Goal: Task Accomplishment & Management: Manage account settings

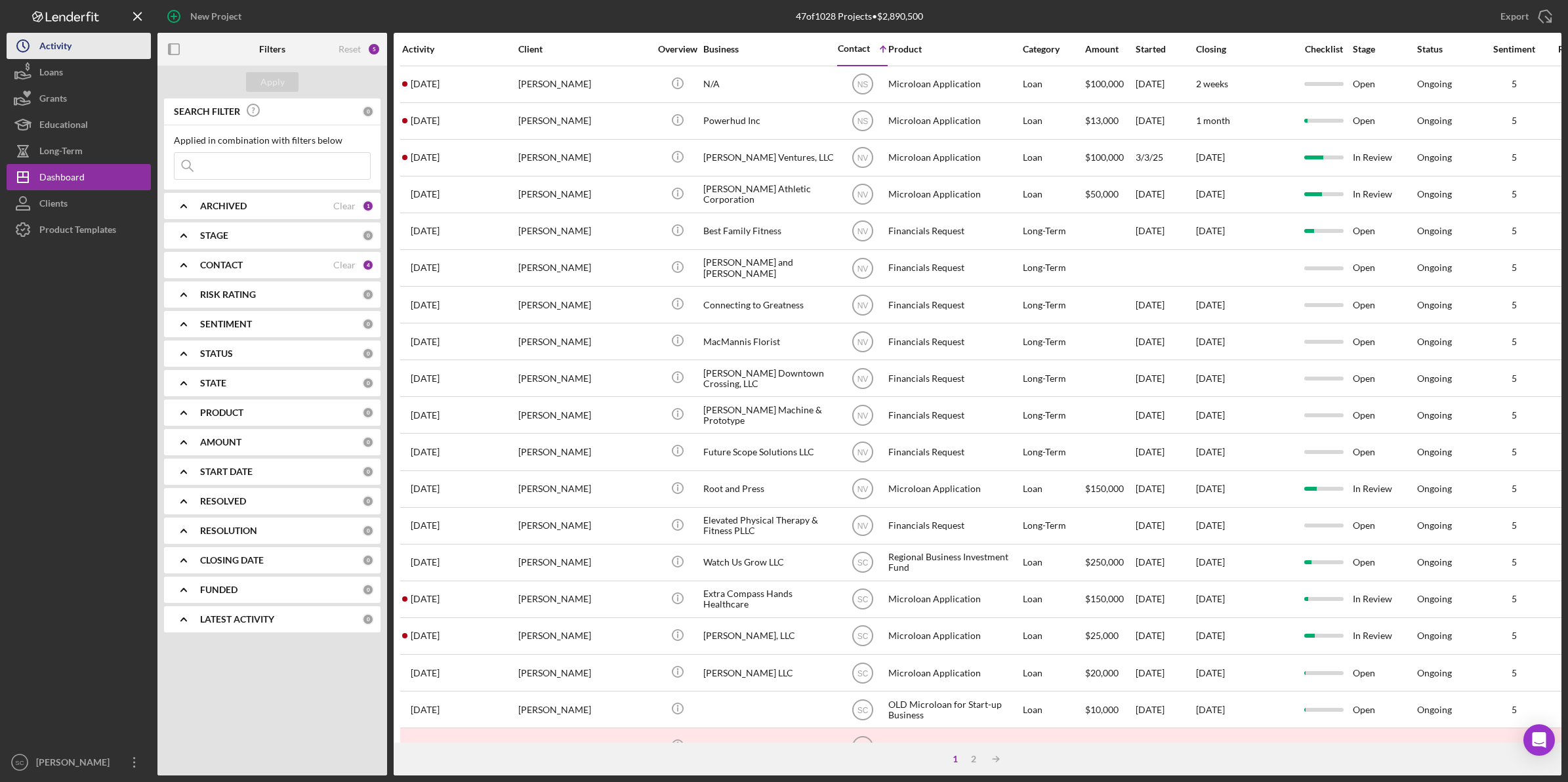
drag, startPoint x: 0, startPoint y: 0, endPoint x: 67, endPoint y: 54, distance: 86.1
click at [67, 54] on div "Activity" at bounding box center [55, 47] width 32 height 29
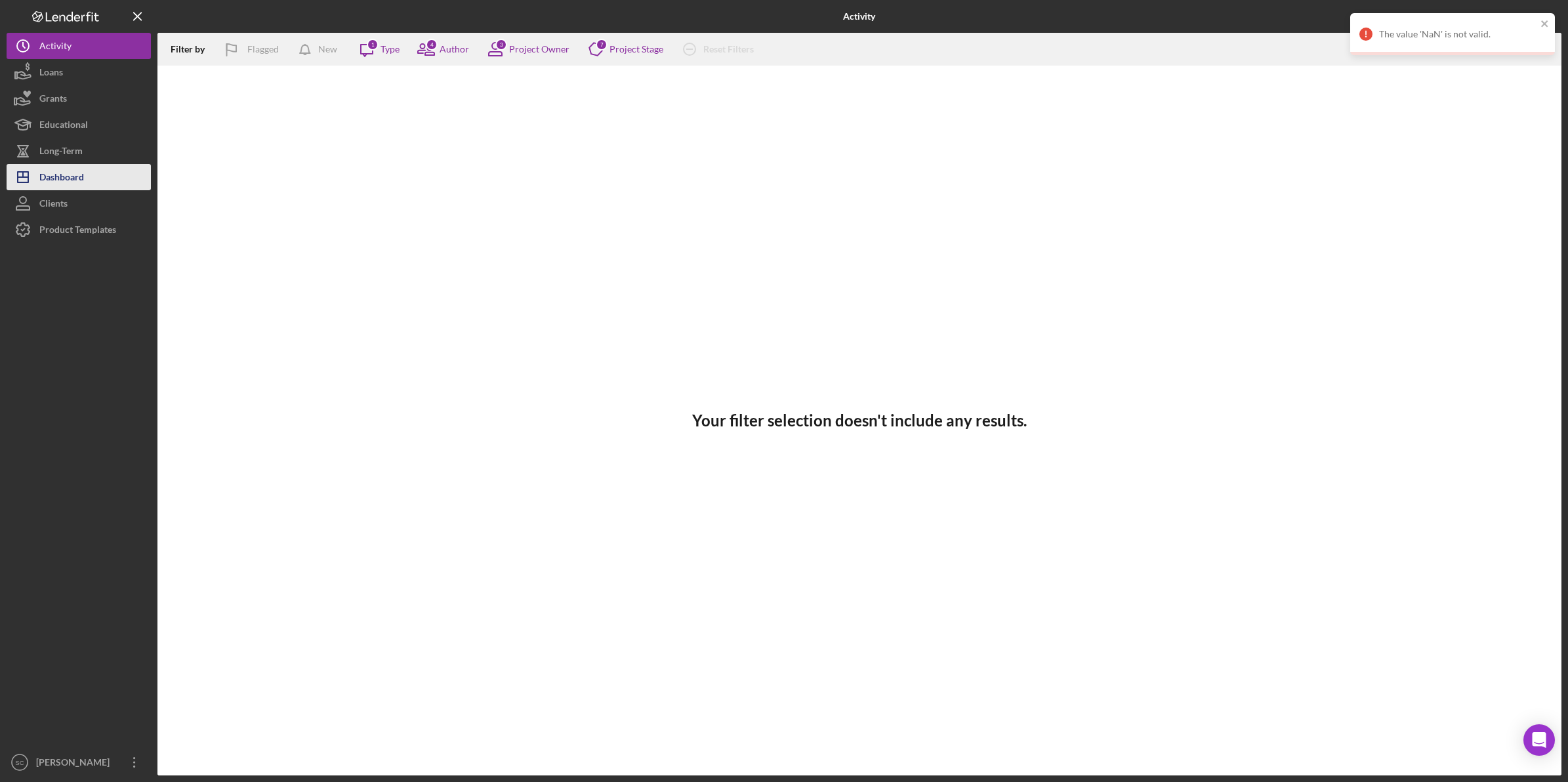
click at [72, 174] on div "Dashboard" at bounding box center [61, 178] width 44 height 29
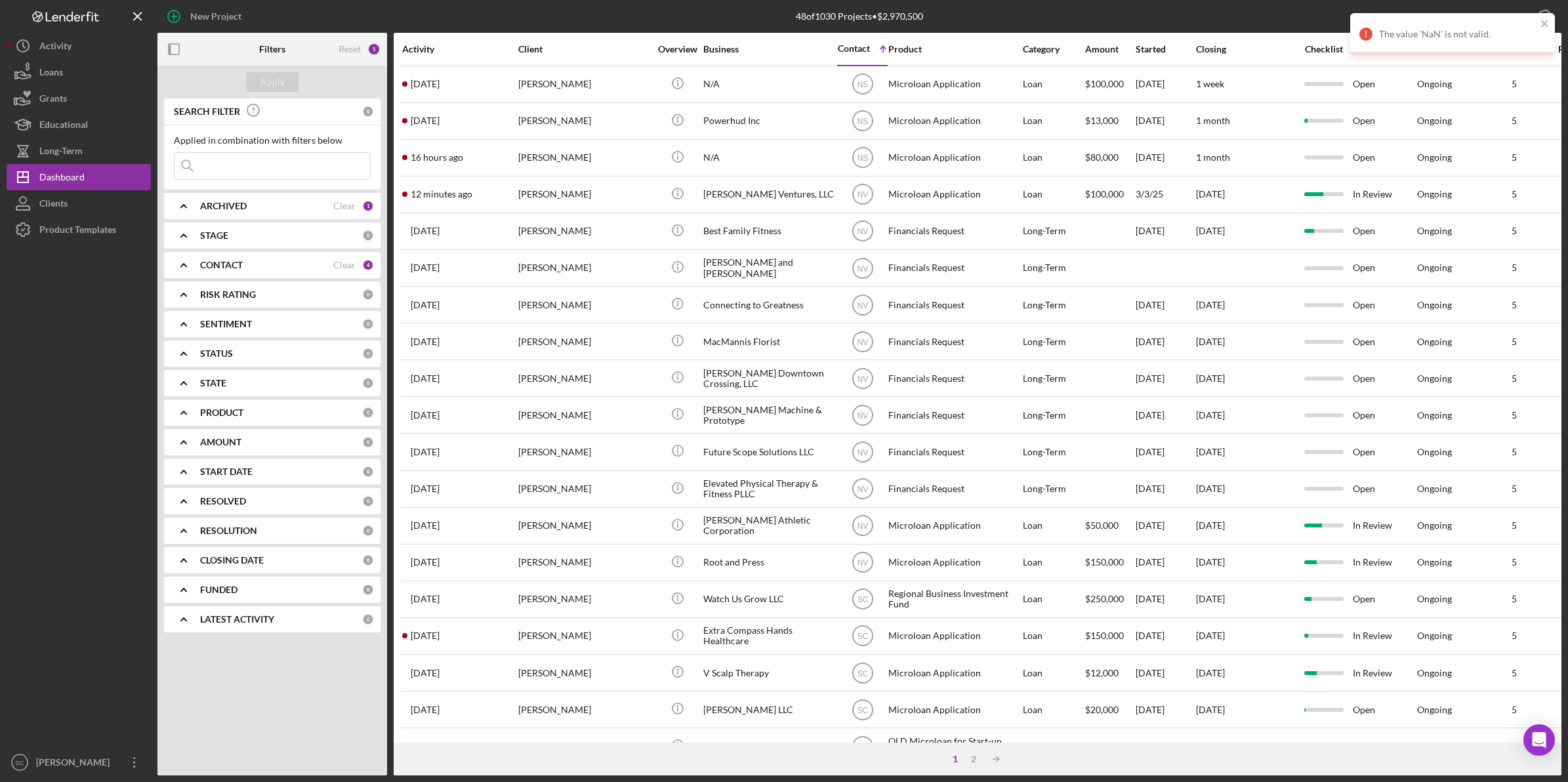
click at [217, 170] on input at bounding box center [272, 166] width 195 height 27
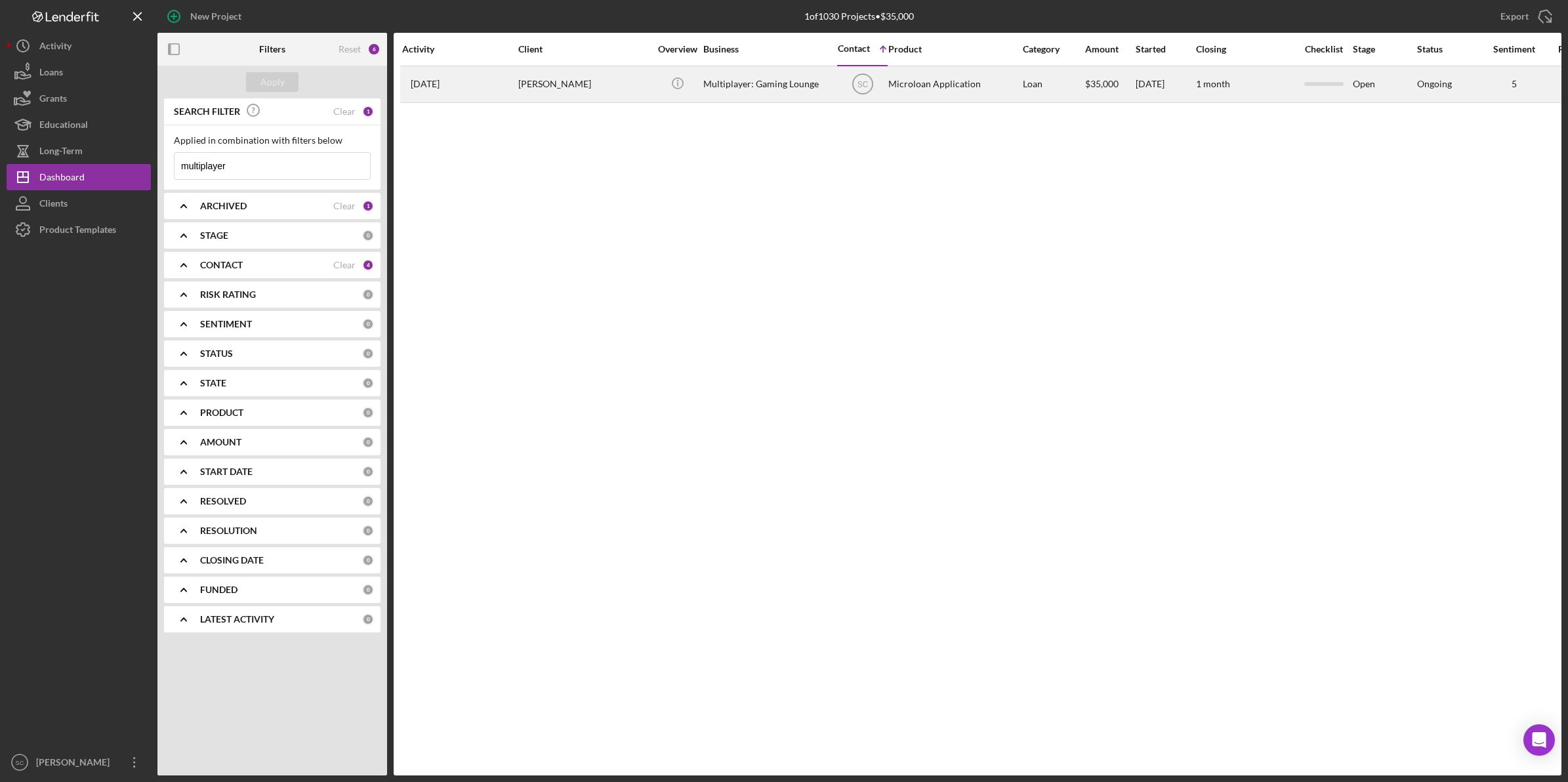
type input "multiplayer"
click at [766, 90] on div "Multiplayer: Gaming Lounge" at bounding box center [768, 83] width 131 height 35
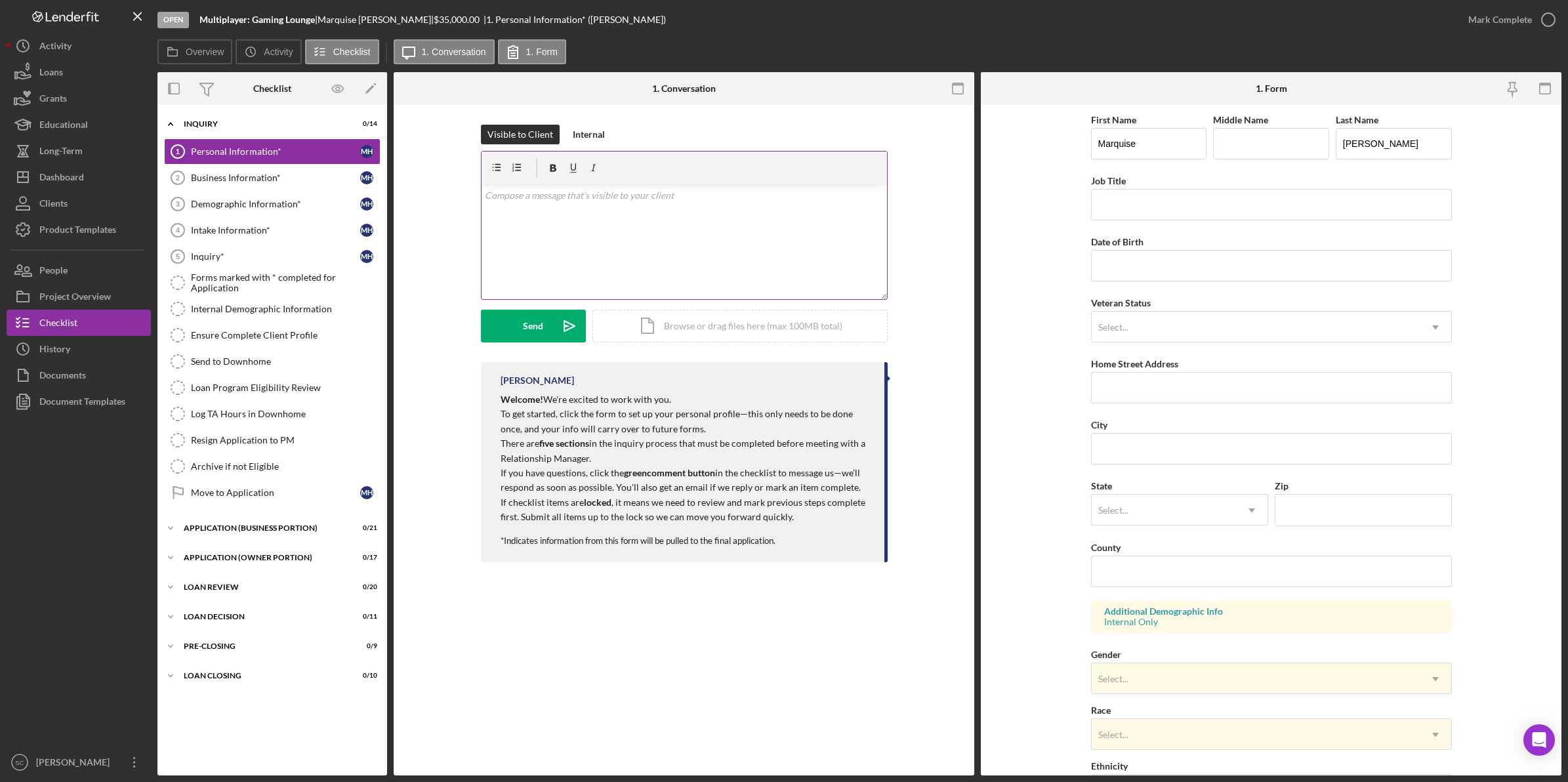
click at [608, 194] on p at bounding box center [683, 195] width 398 height 14
click at [582, 209] on p "Hello, can you please complete the inquiry form? There are 5 checklist items. P…" at bounding box center [683, 202] width 398 height 29
drag, startPoint x: 752, startPoint y: 197, endPoint x: 868, endPoint y: 205, distance: 116.3
click at [868, 205] on p "Hello, please complete the inquiry form. There are 5 checklist items. Please be…" at bounding box center [683, 202] width 398 height 29
click at [535, 325] on div "Send" at bounding box center [532, 326] width 20 height 33
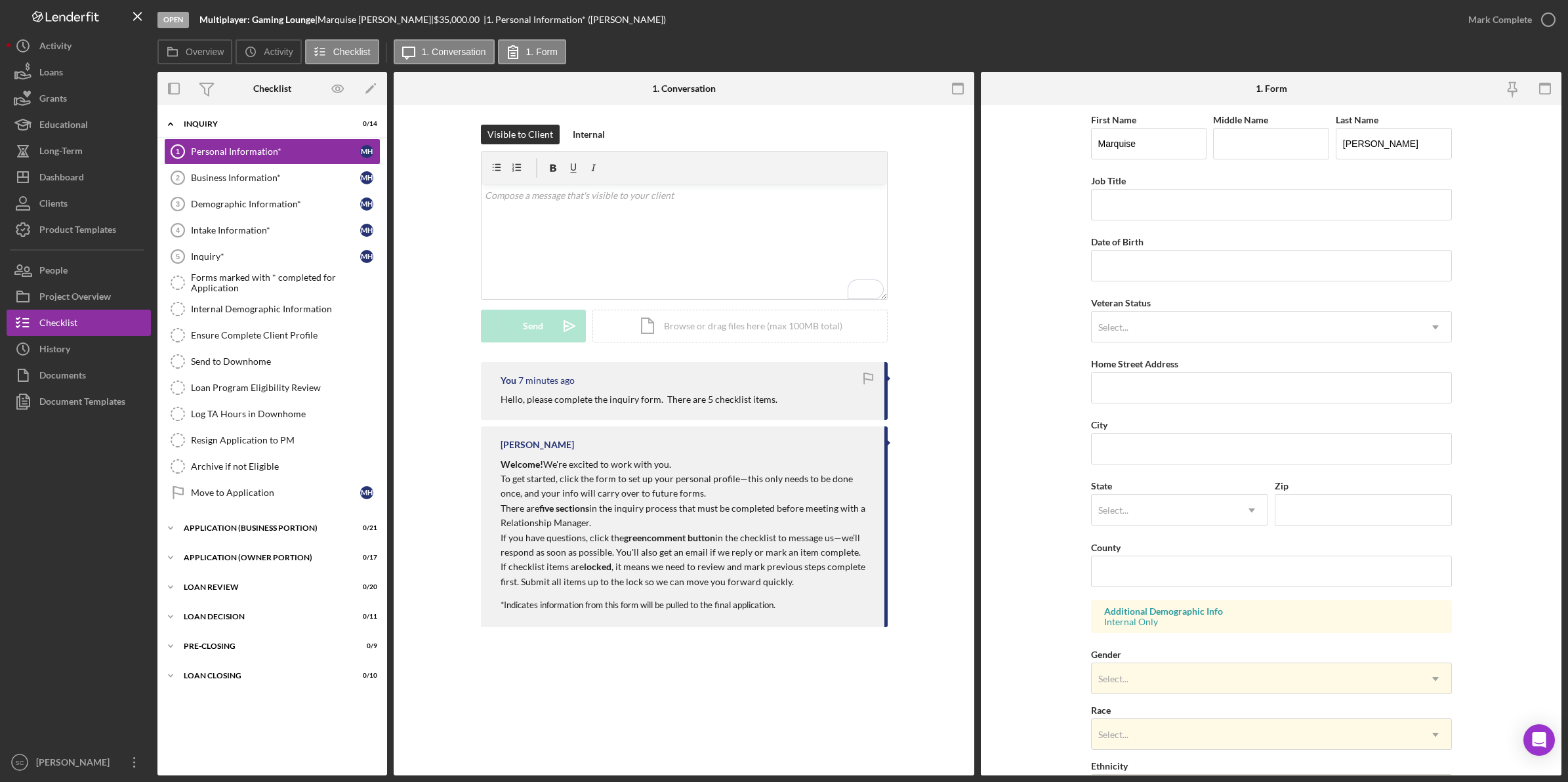
click at [562, 707] on div "Personal Information* 1 Personal Information* Visible to Client Internal v Colo…" at bounding box center [683, 439] width 580 height 670
click at [70, 306] on div "Project Overview" at bounding box center [75, 297] width 72 height 29
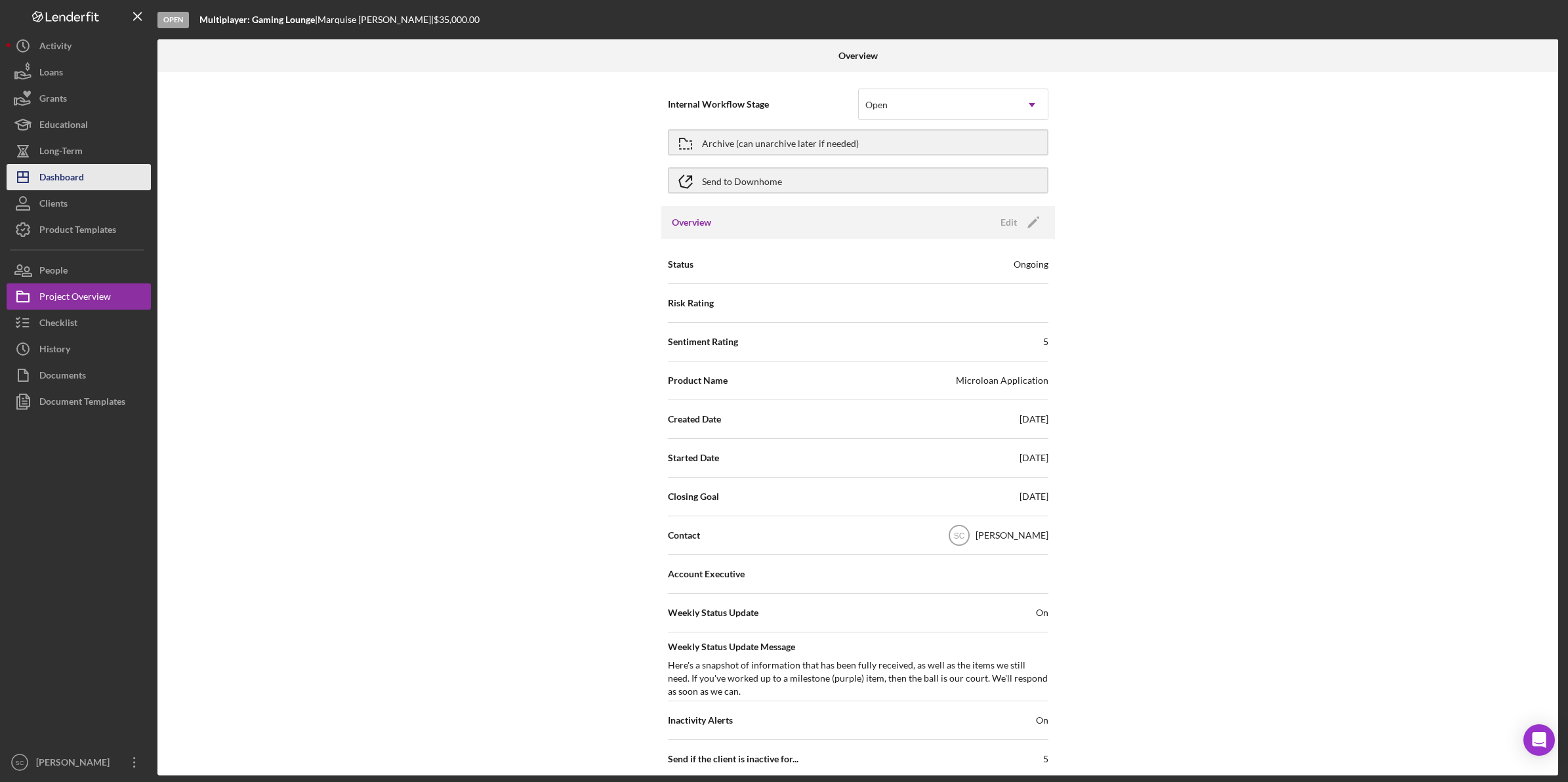
click at [69, 187] on div "Dashboard" at bounding box center [61, 178] width 44 height 29
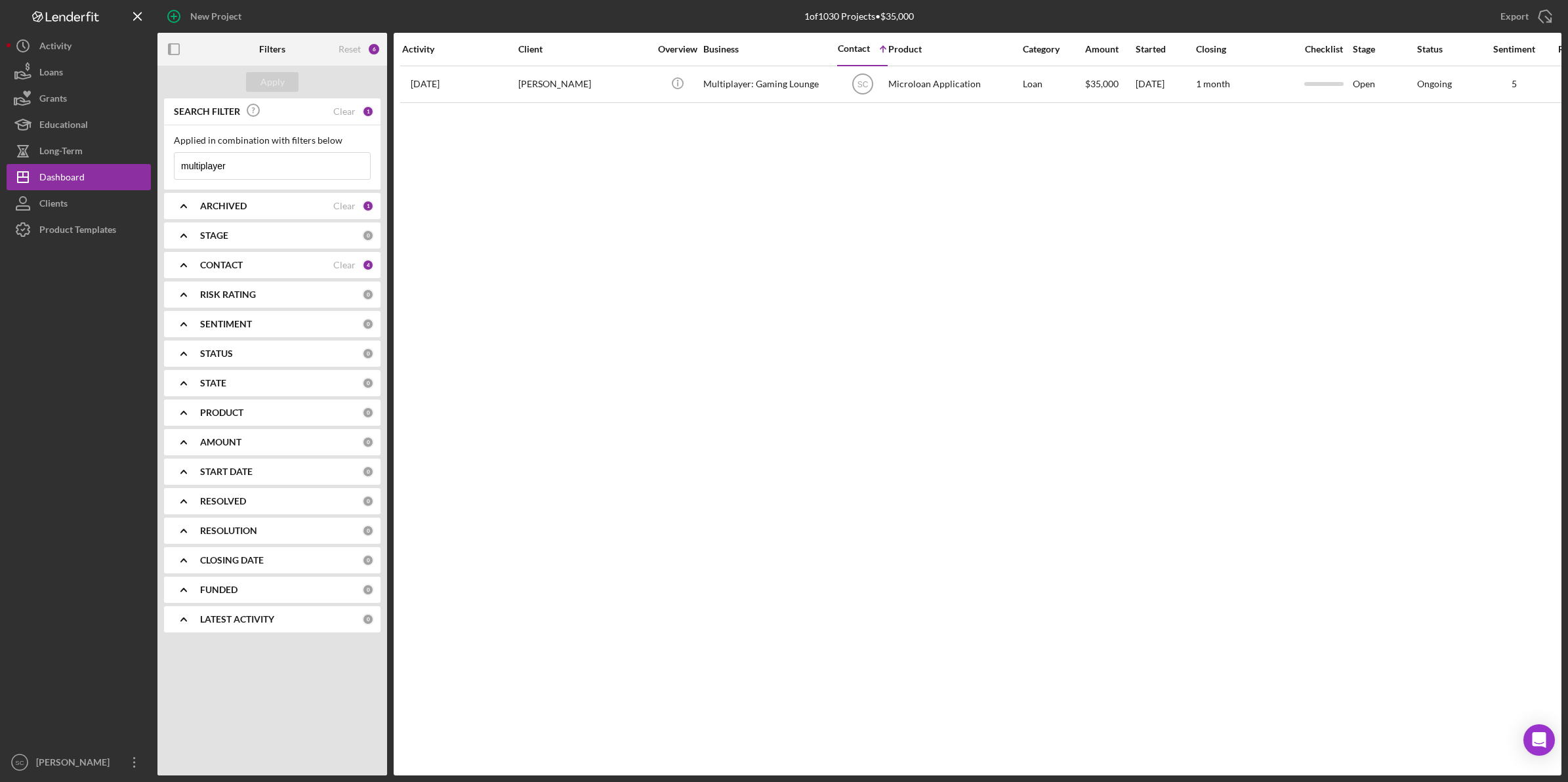
click at [339, 117] on div "SEARCH FILTER Clear 1" at bounding box center [272, 111] width 203 height 29
click at [340, 115] on div "Clear" at bounding box center [343, 112] width 22 height 11
click at [317, 170] on input at bounding box center [272, 166] width 195 height 27
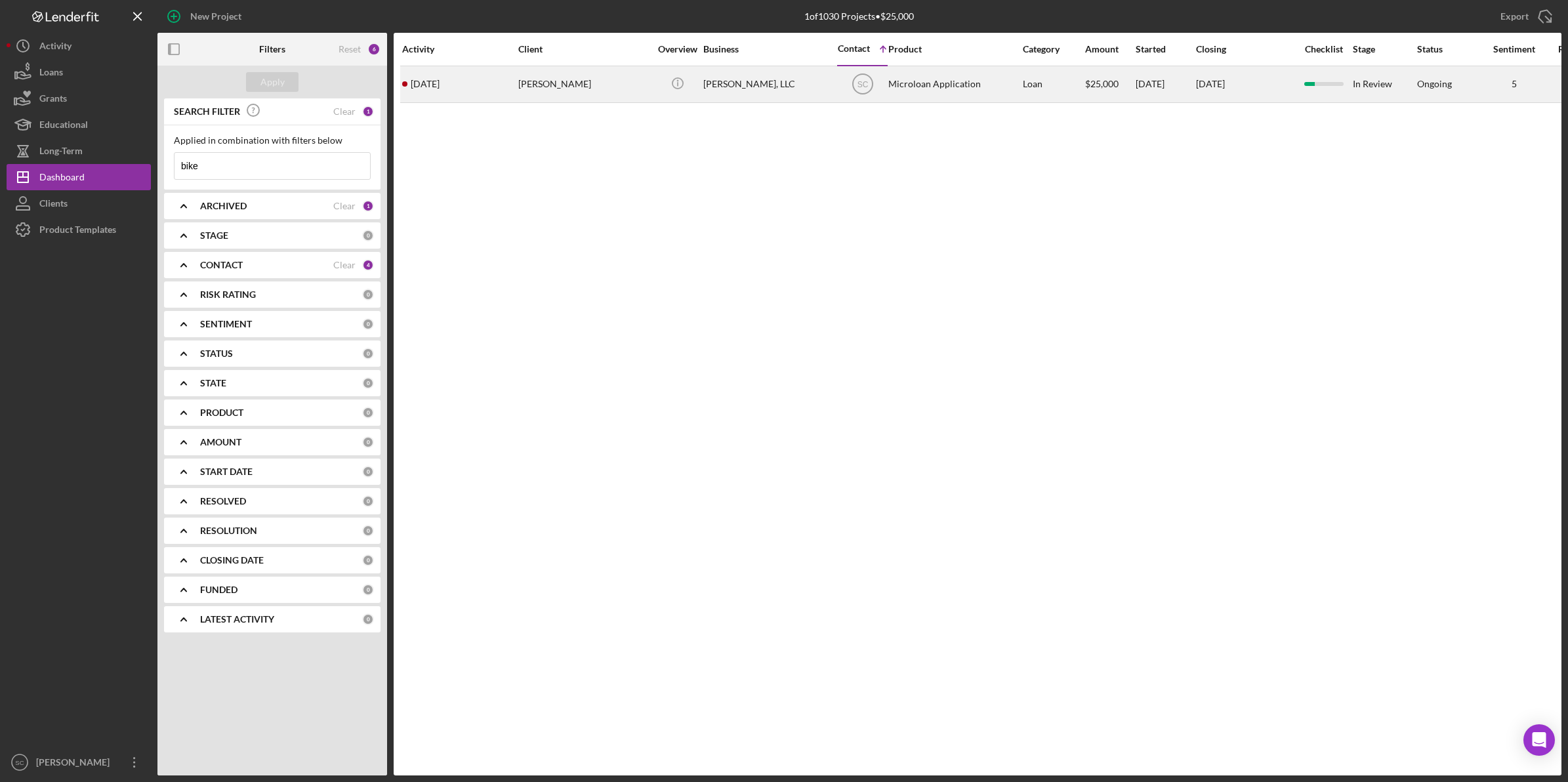
type input "bike"
click at [624, 83] on div "[PERSON_NAME]" at bounding box center [584, 83] width 131 height 35
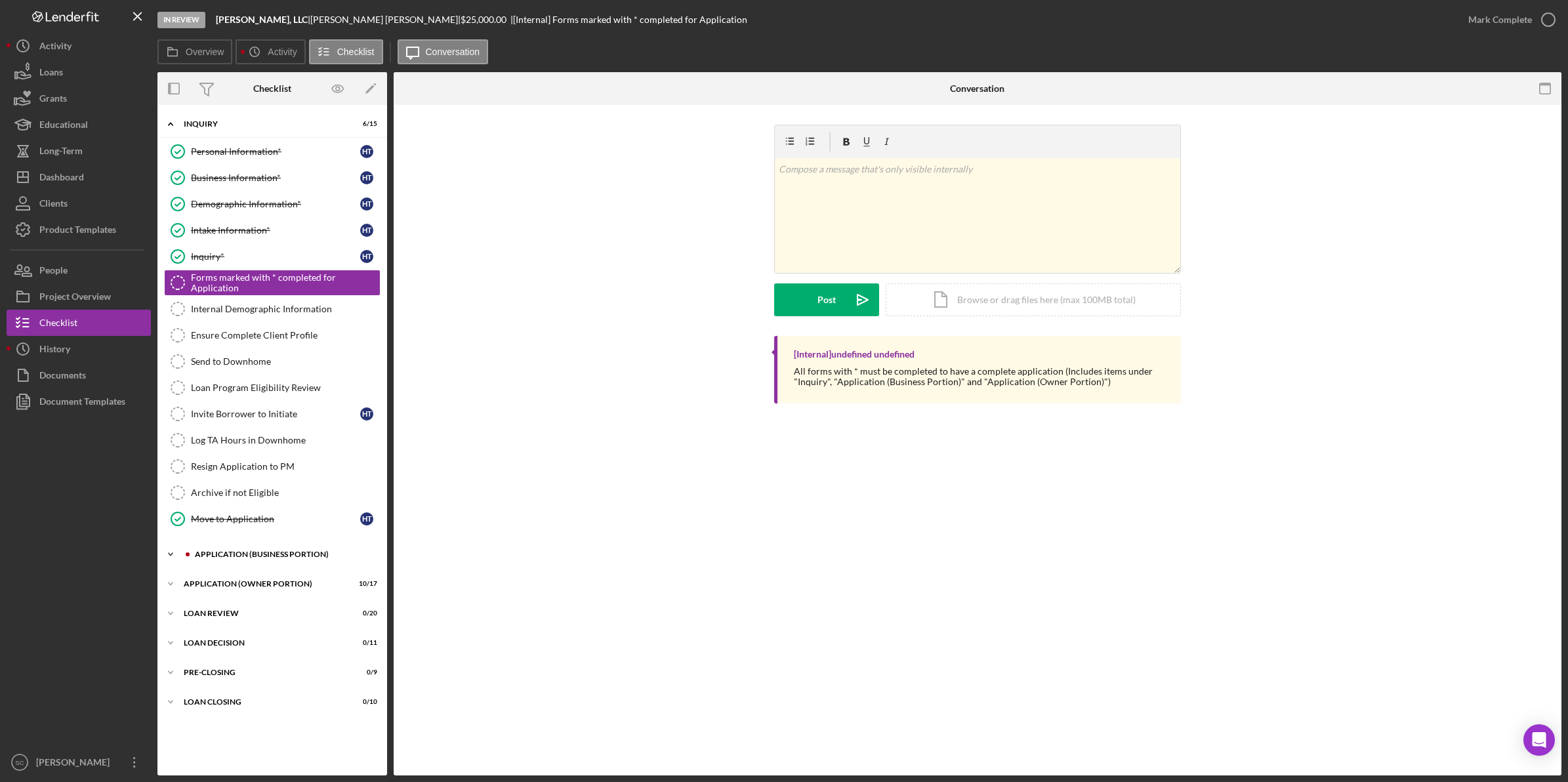
click at [245, 557] on div "APPLICATION (BUSINESS PORTION)" at bounding box center [283, 554] width 176 height 8
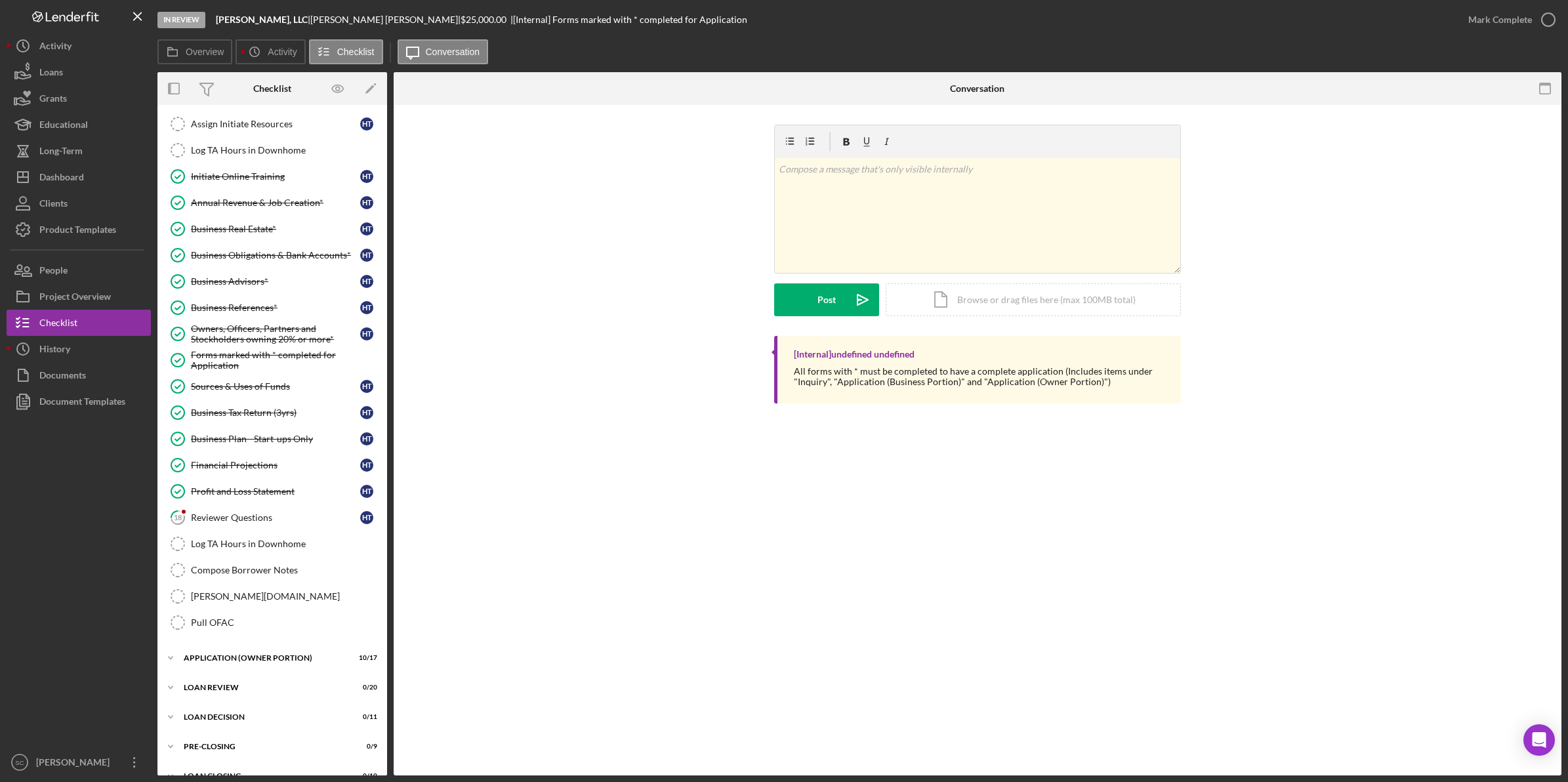
scroll to position [492, 0]
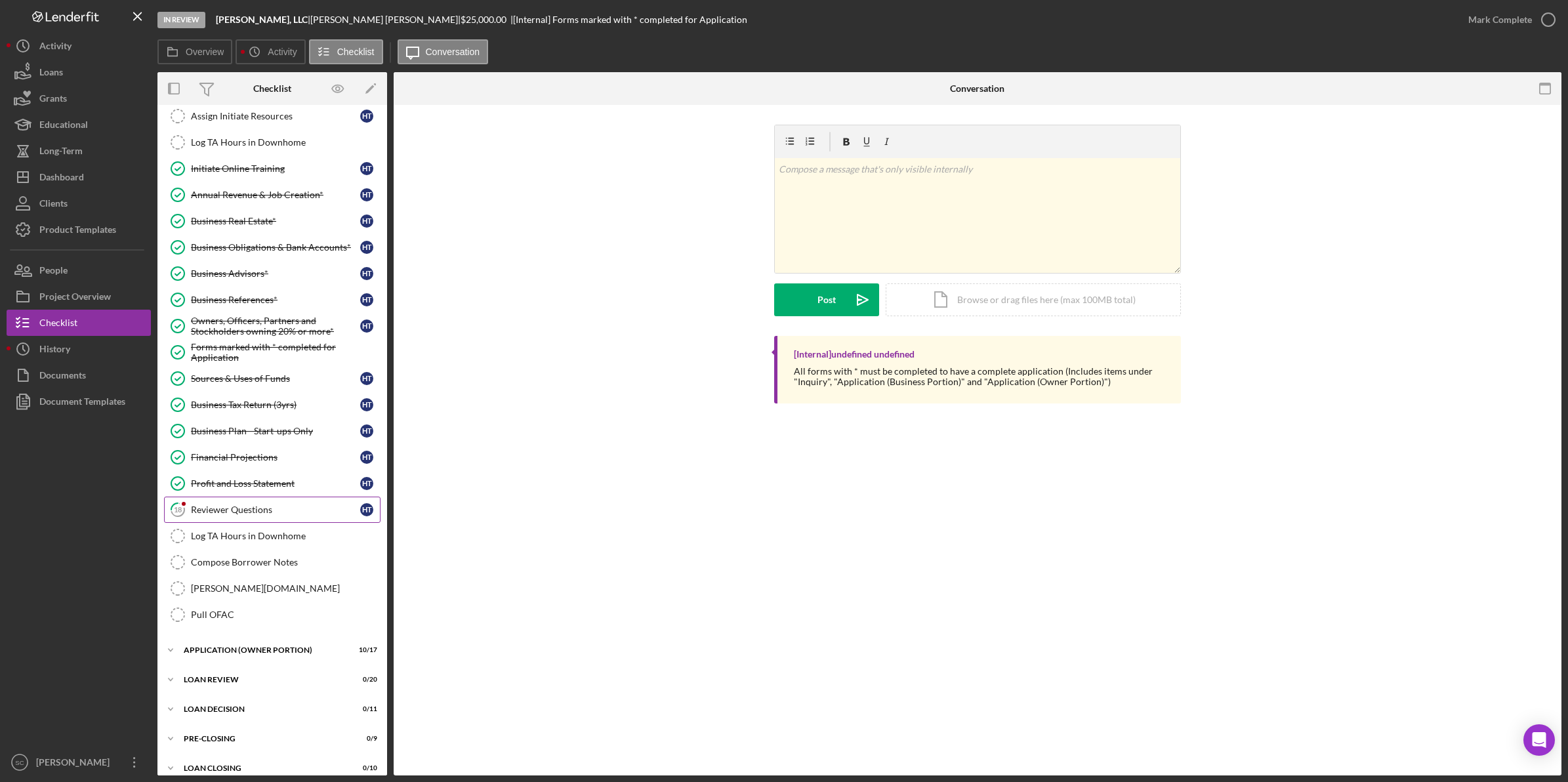
click at [231, 515] on div "Reviewer Questions" at bounding box center [275, 509] width 169 height 11
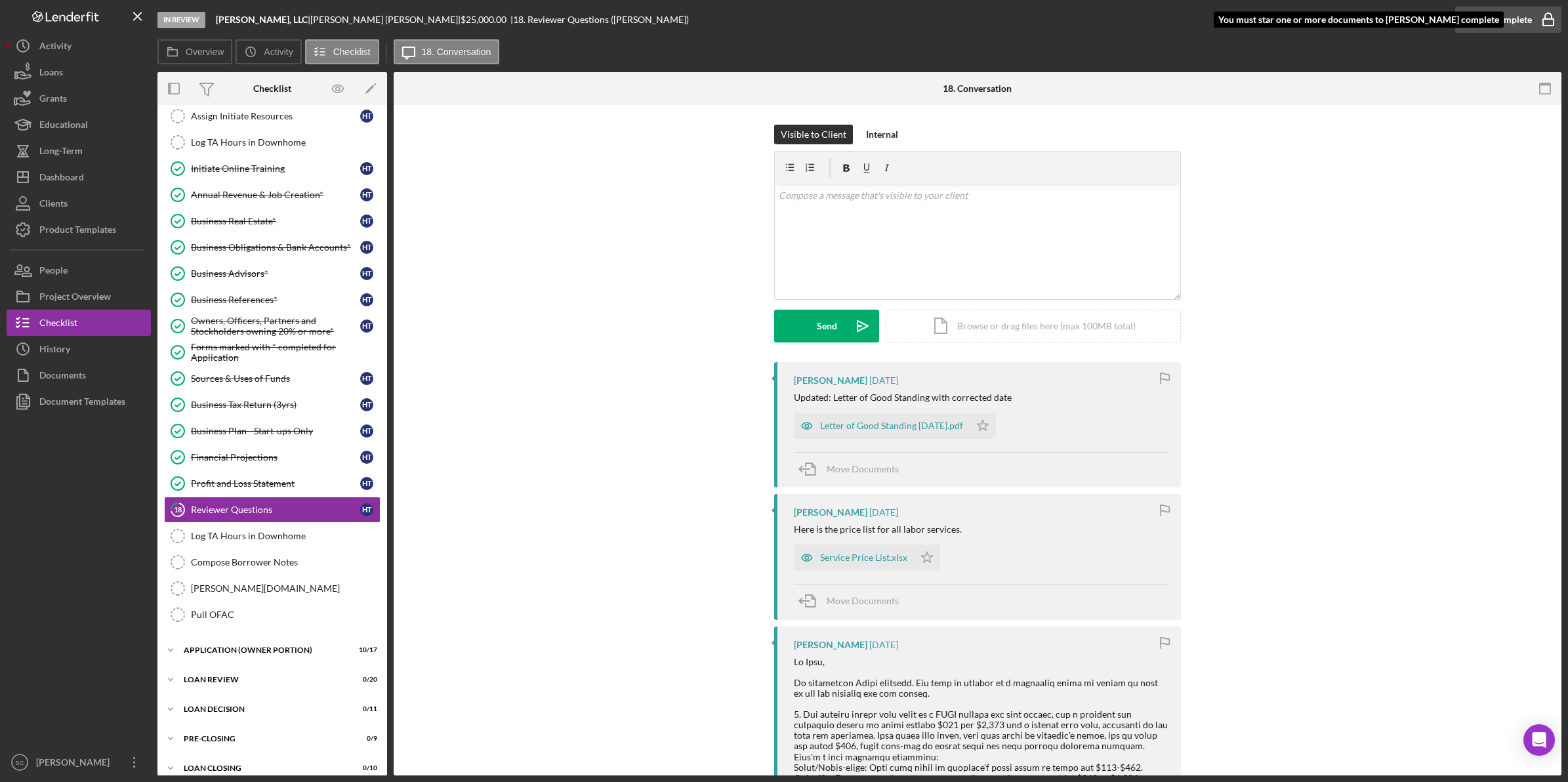
click at [1533, 18] on icon "button" at bounding box center [1548, 20] width 33 height 33
click at [1549, 21] on icon "button" at bounding box center [1548, 20] width 33 height 33
click at [988, 424] on icon "Icon/Star" at bounding box center [982, 426] width 27 height 27
click at [50, 346] on div "History" at bounding box center [54, 350] width 31 height 29
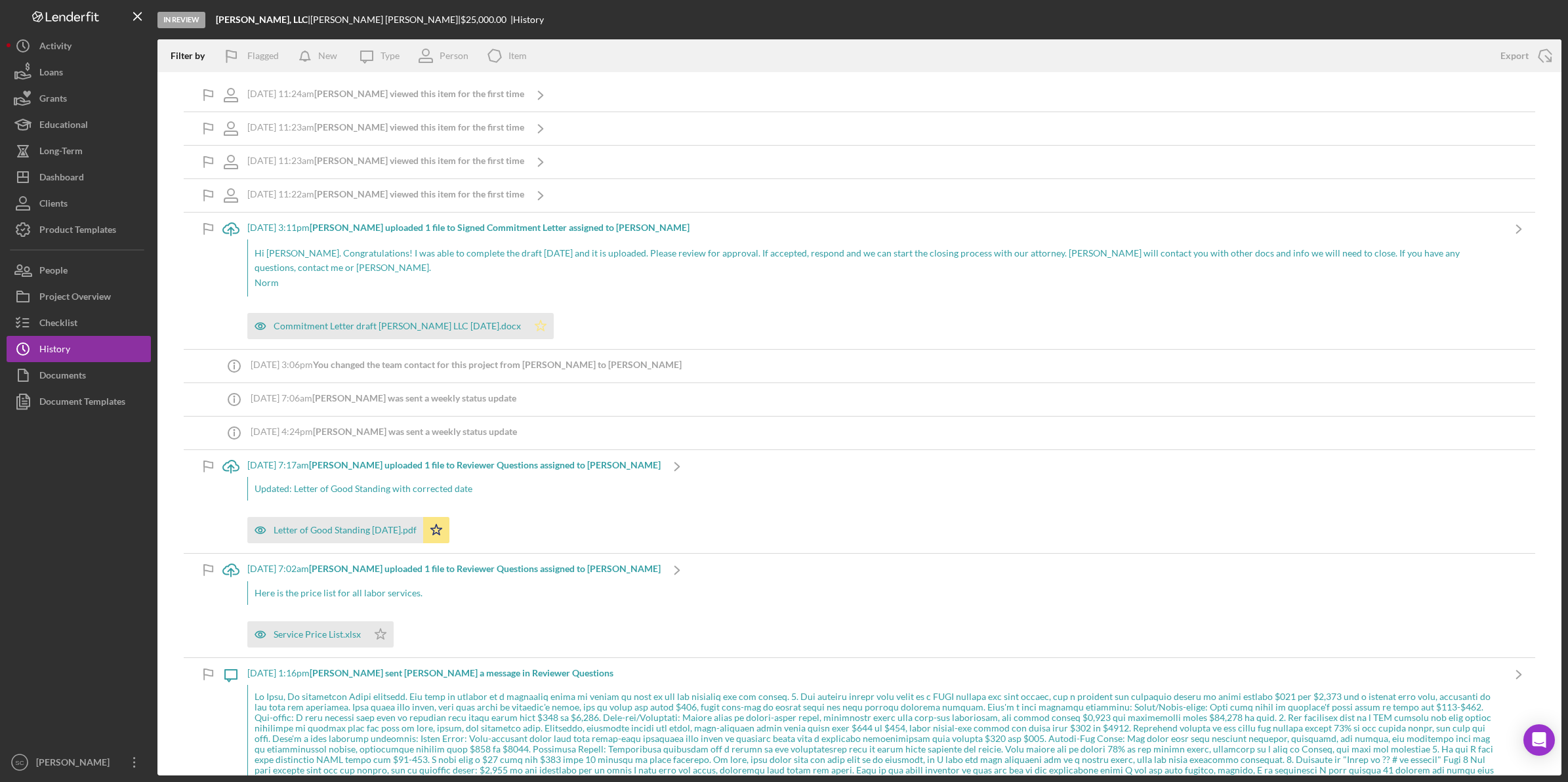
click at [546, 320] on polygon "button" at bounding box center [540, 326] width 12 height 11
click at [359, 257] on p "Hi [PERSON_NAME]. Congratulations! I was able to complete the draft [DATE] and …" at bounding box center [875, 260] width 1241 height 29
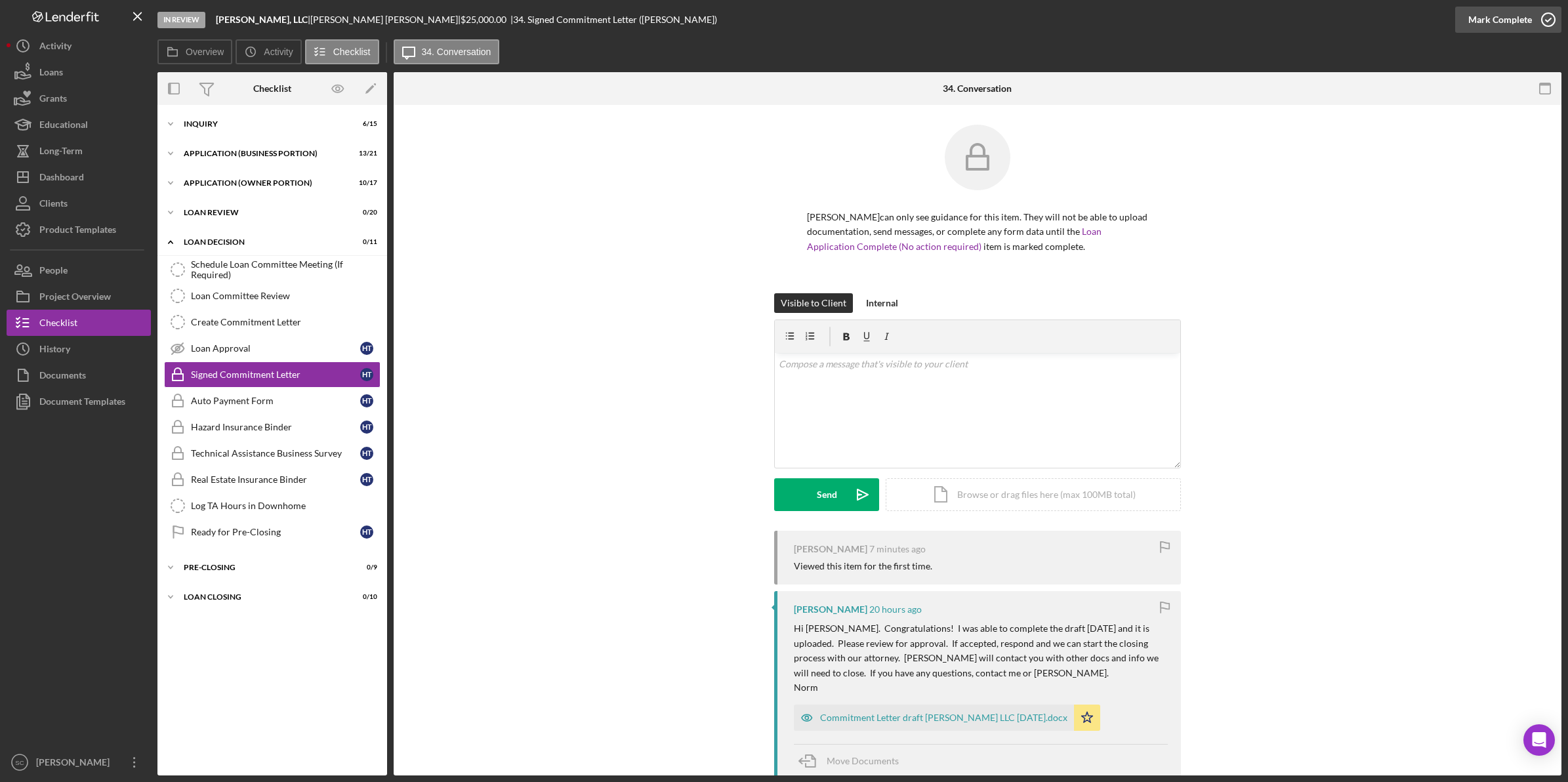
click at [1524, 23] on div "Mark Complete" at bounding box center [1500, 20] width 64 height 27
